Goal: Information Seeking & Learning: Understand process/instructions

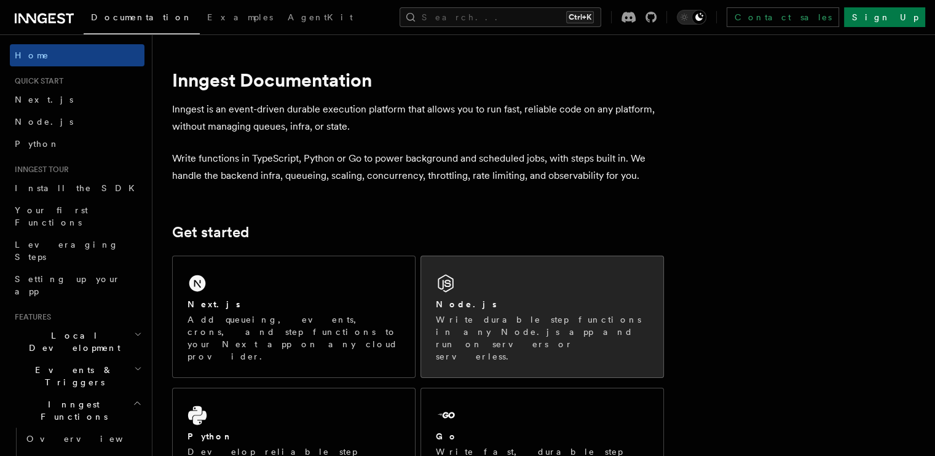
click at [502, 306] on div "Node.js" at bounding box center [542, 304] width 213 height 13
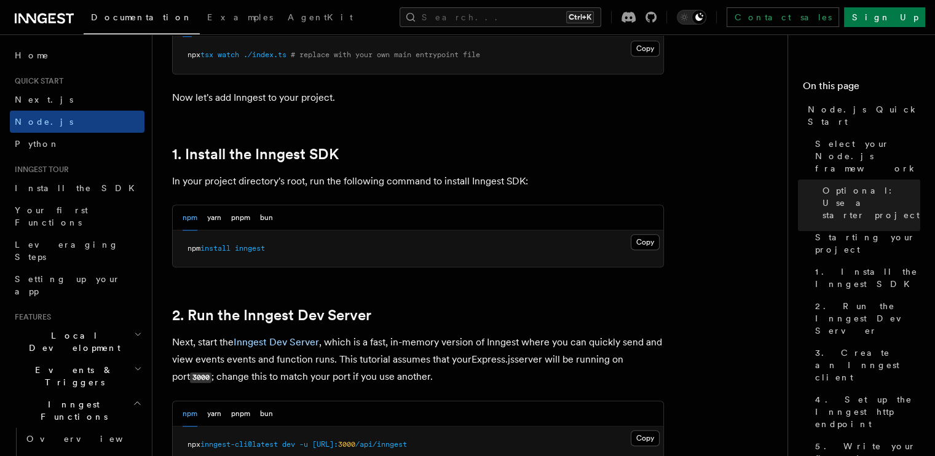
scroll to position [702, 0]
click at [645, 242] on button "Copy Copied" at bounding box center [645, 243] width 29 height 16
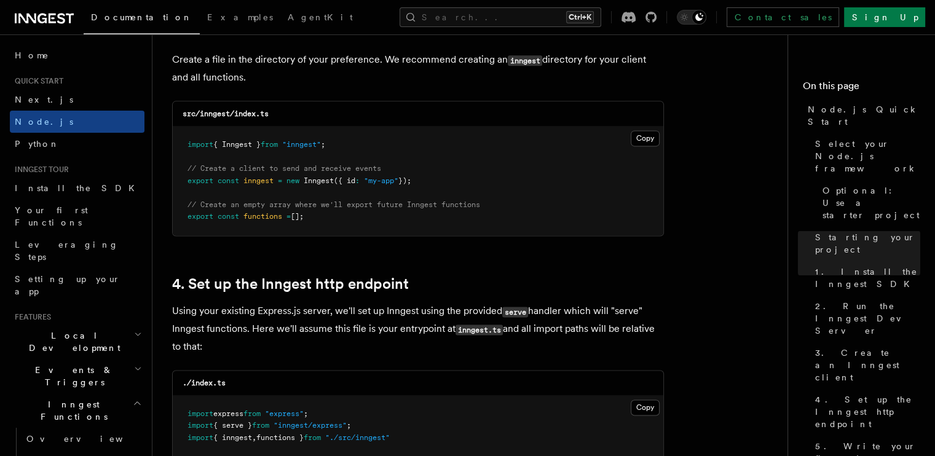
scroll to position [1638, 0]
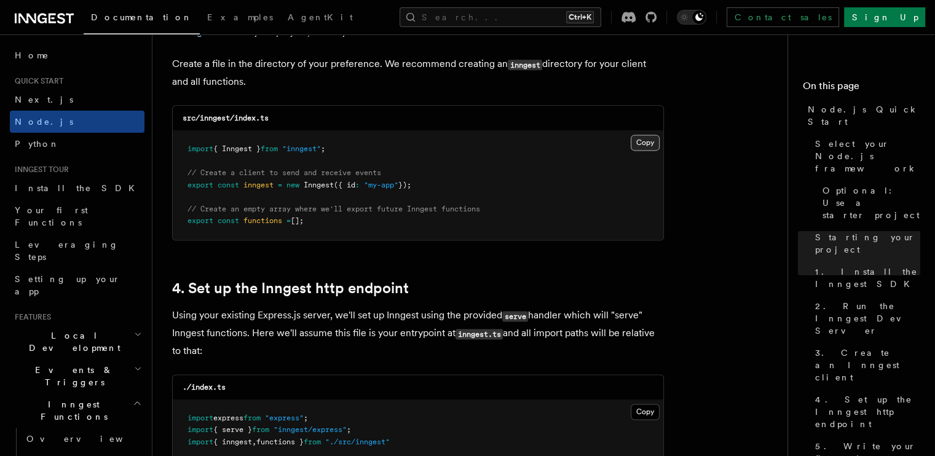
click at [642, 143] on button "Copy Copied" at bounding box center [645, 143] width 29 height 16
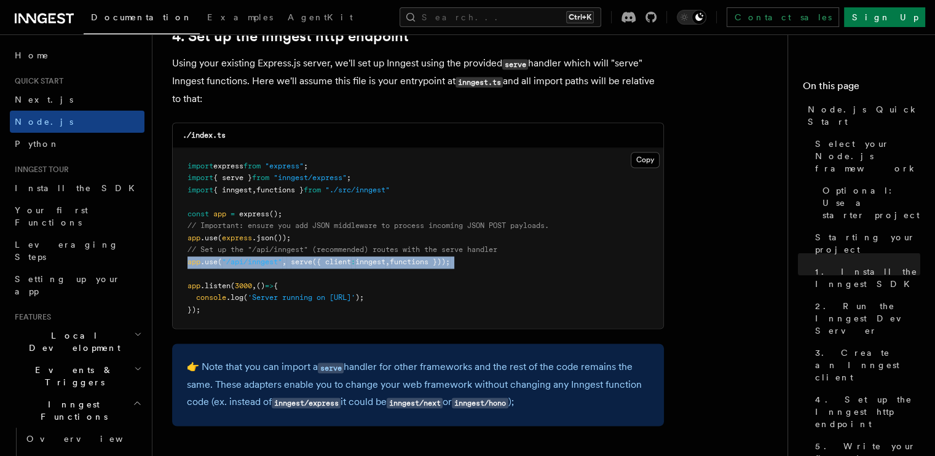
drag, startPoint x: 188, startPoint y: 263, endPoint x: 472, endPoint y: 269, distance: 284.7
click at [472, 269] on pre "import express from "express" ; import { serve } from "inngest/express" ; impor…" at bounding box center [418, 238] width 491 height 181
copy span "app .use ( "/api/inngest" , serve ({ client : inngest , functions }));"
